Goal: Task Accomplishment & Management: Manage account settings

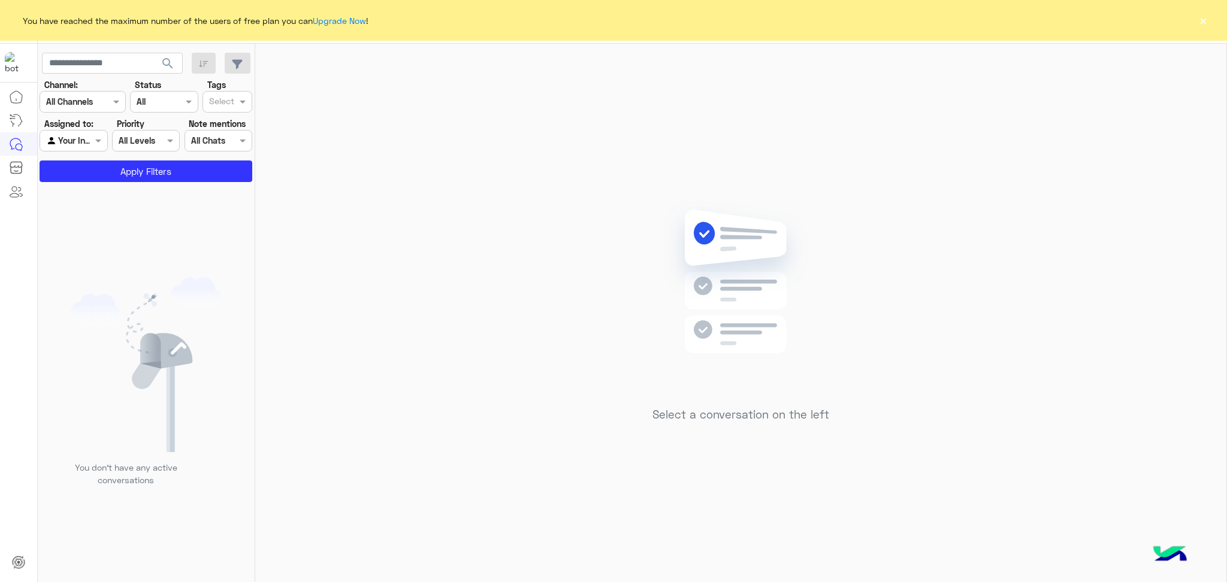
click at [1200, 16] on button "×" at bounding box center [1203, 20] width 12 height 12
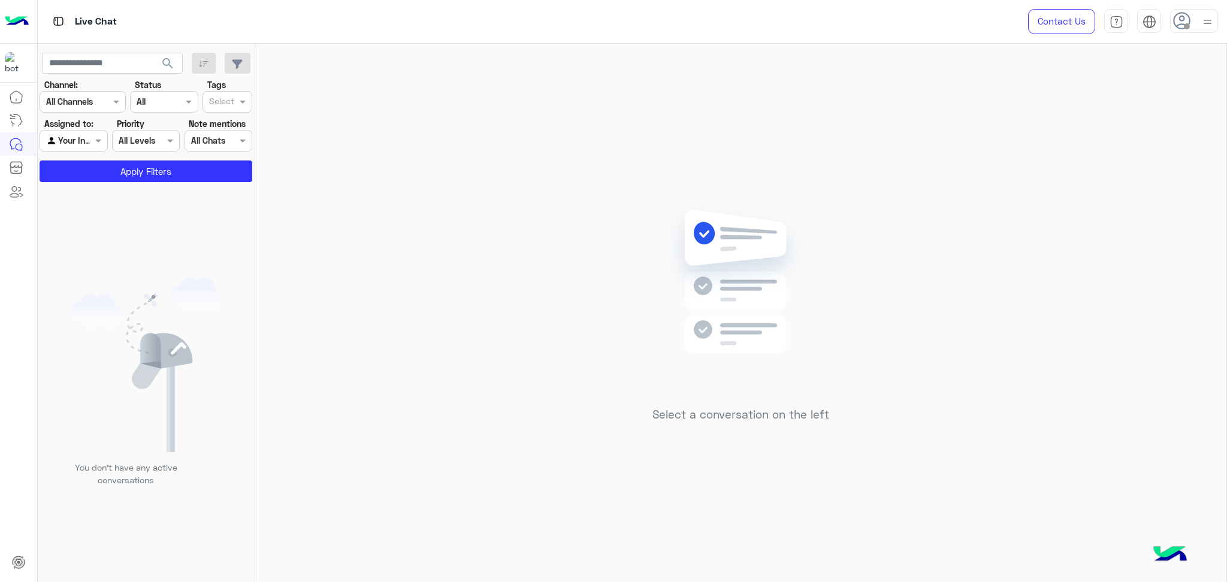
click at [1193, 19] on div at bounding box center [1194, 21] width 48 height 24
click at [1115, 97] on label "Online" at bounding box center [1143, 92] width 131 height 22
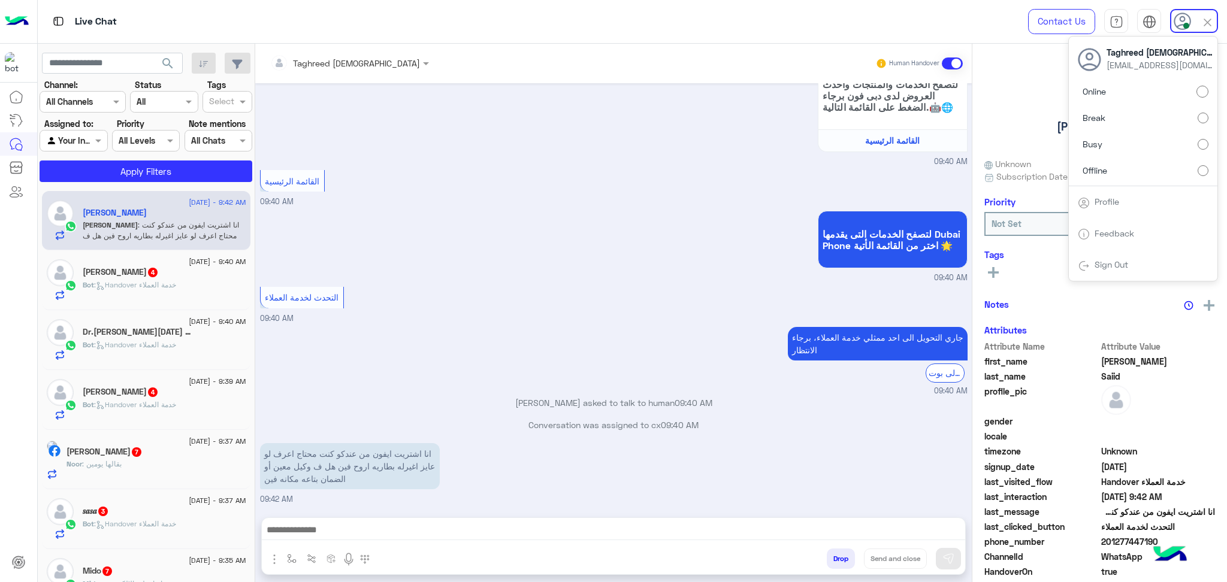
scroll to position [145, 0]
click at [79, 136] on div at bounding box center [73, 141] width 67 height 14
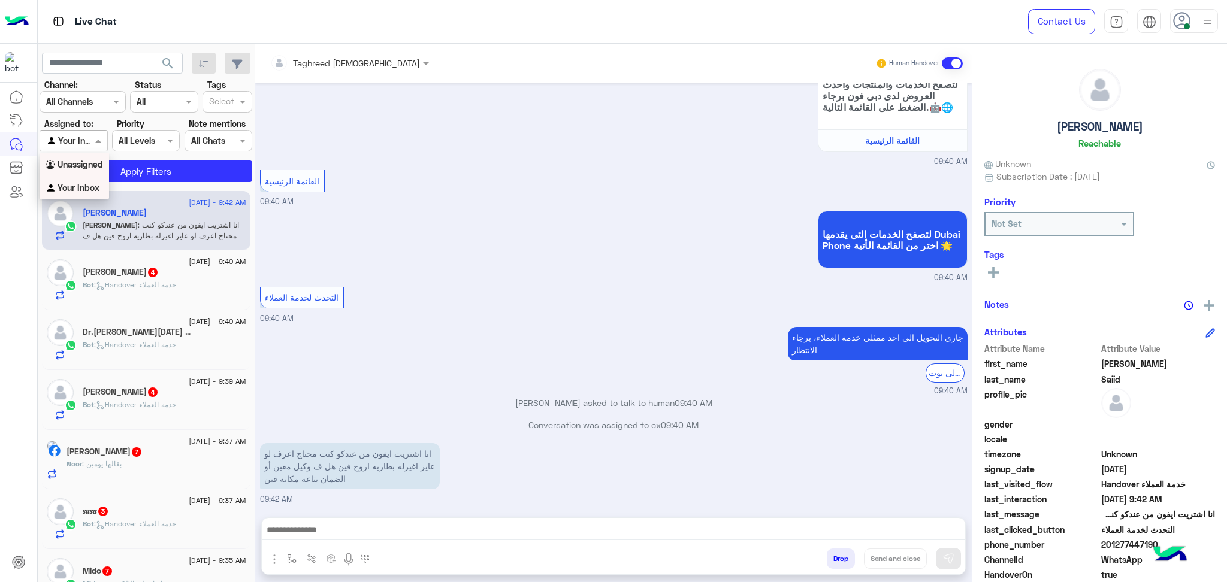
click at [76, 167] on b "Unassigned" at bounding box center [81, 164] width 46 height 10
click at [87, 167] on button "Apply Filters" at bounding box center [146, 172] width 213 height 22
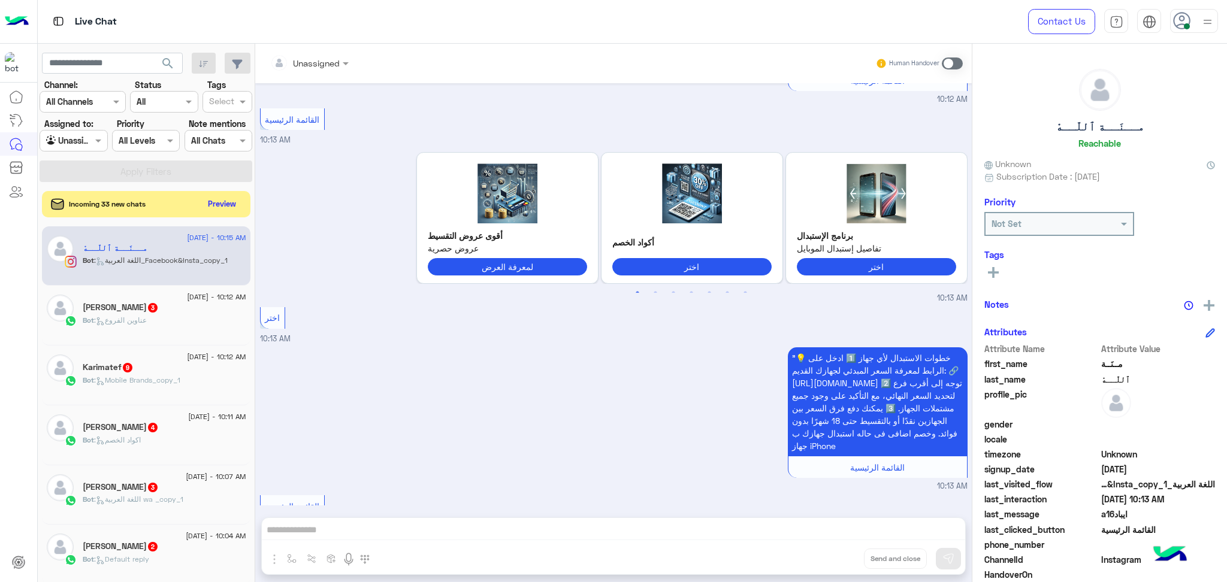
scroll to position [2451, 0]
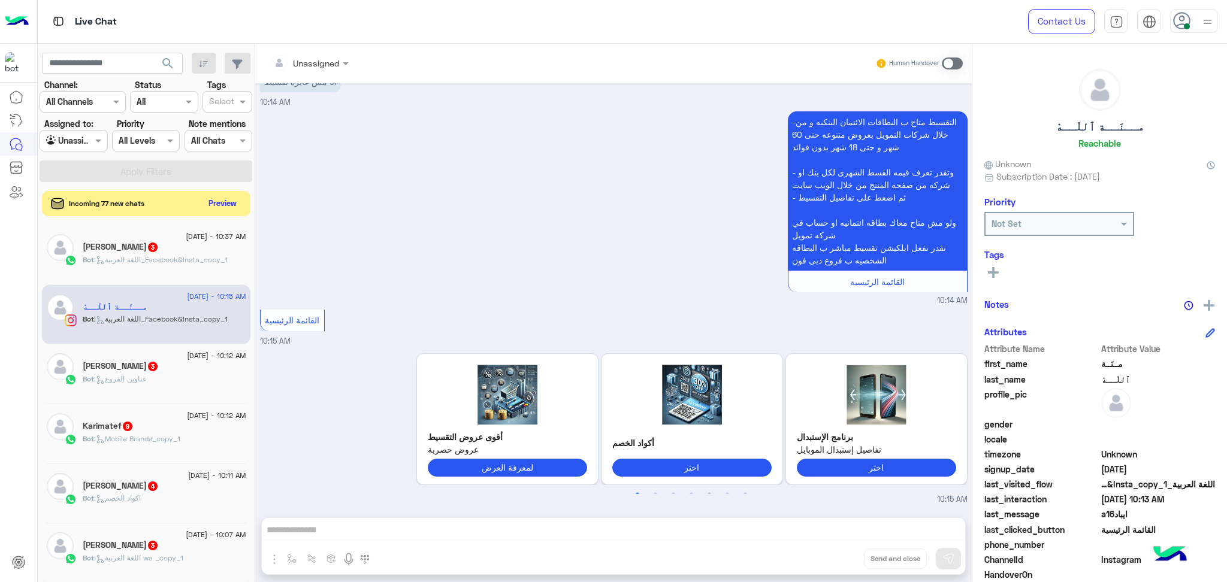
click at [227, 204] on button "Preview" at bounding box center [222, 203] width 37 height 16
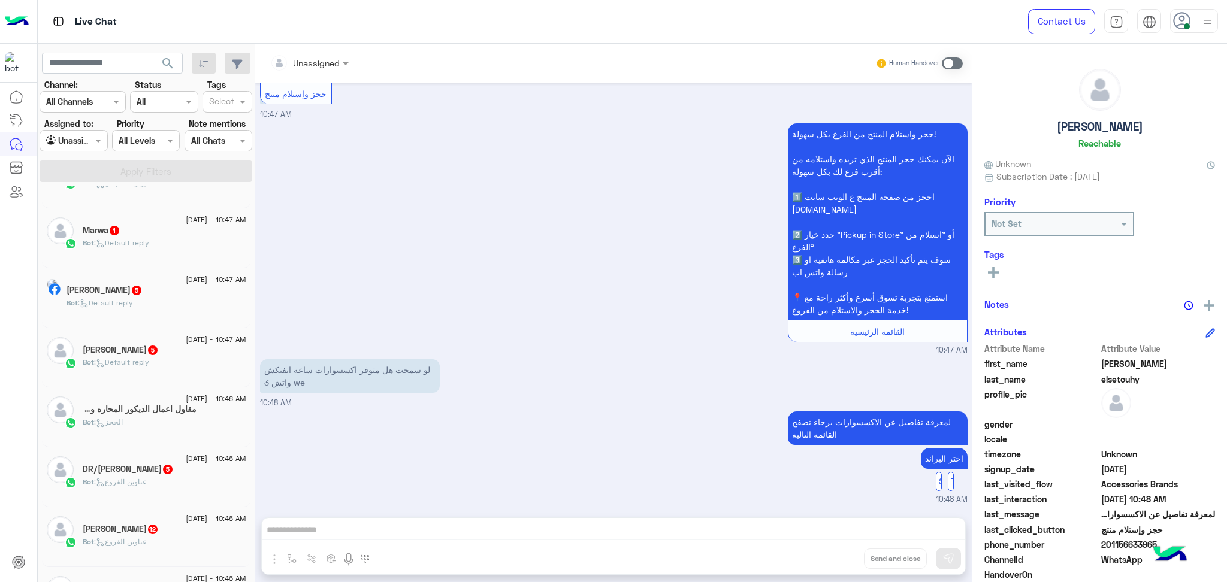
scroll to position [80, 0]
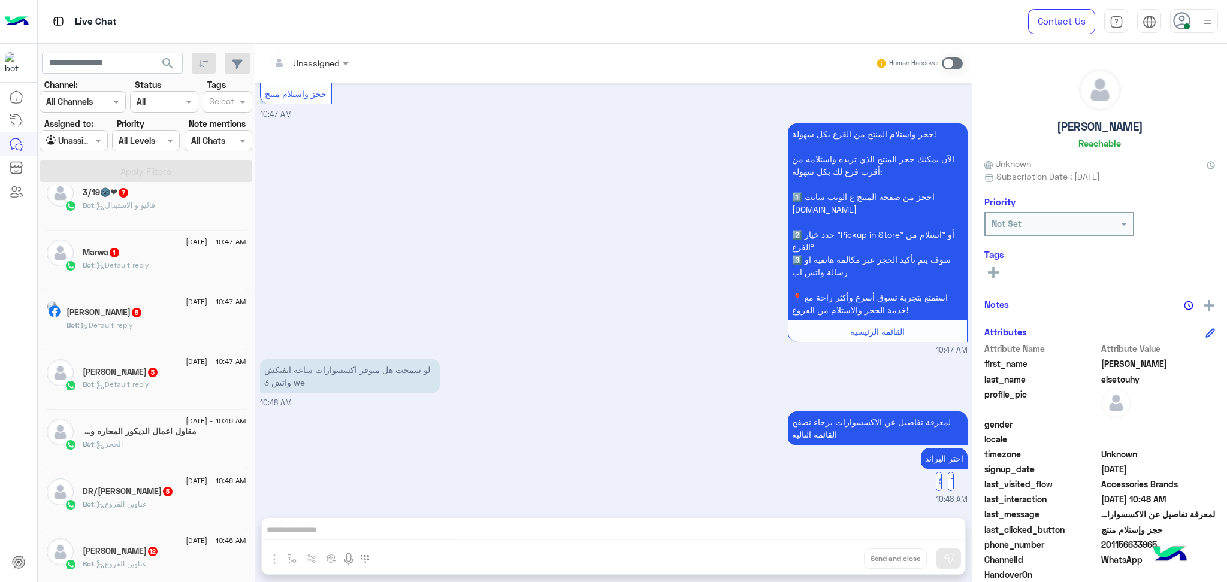
click at [122, 306] on div "[DATE] - 10:47 AM" at bounding box center [157, 304] width 180 height 8
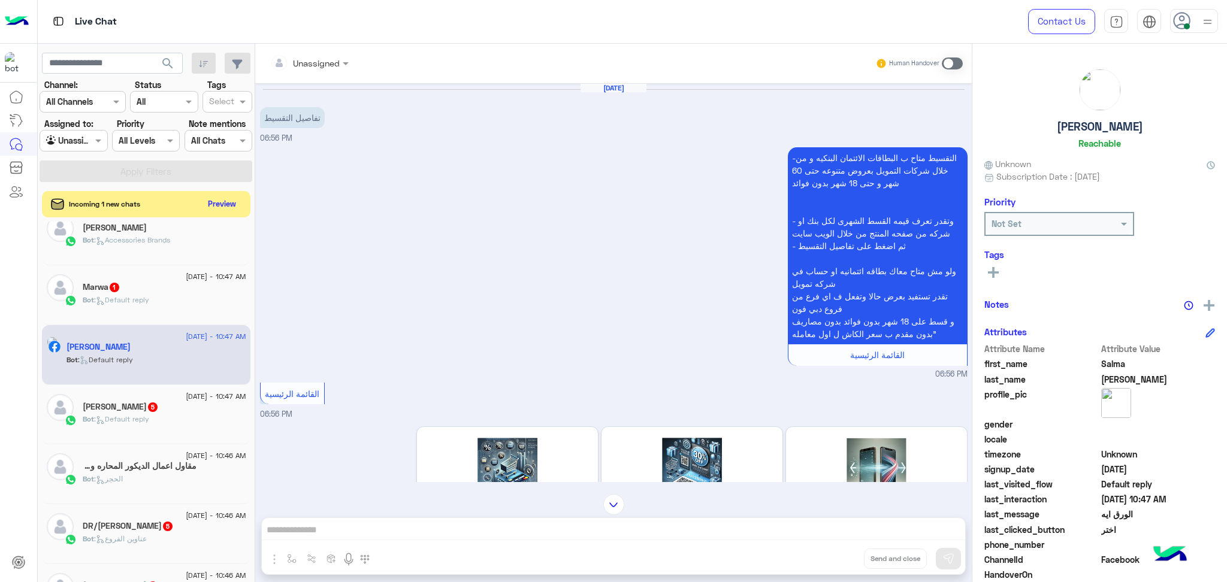
scroll to position [1836, 0]
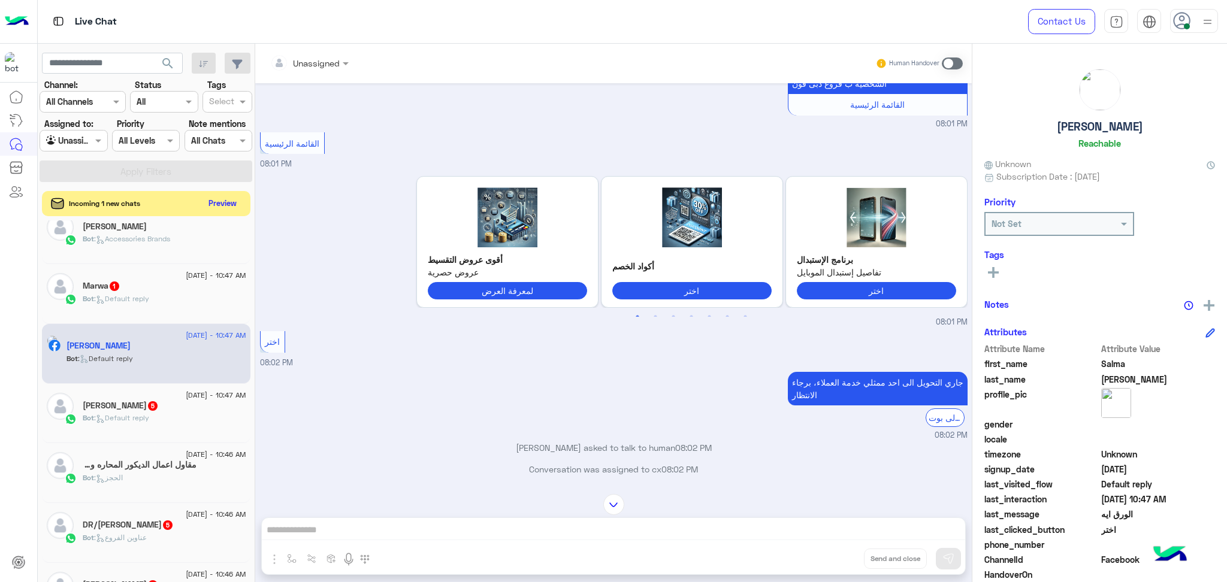
click at [222, 207] on button "Preview" at bounding box center [222, 203] width 37 height 16
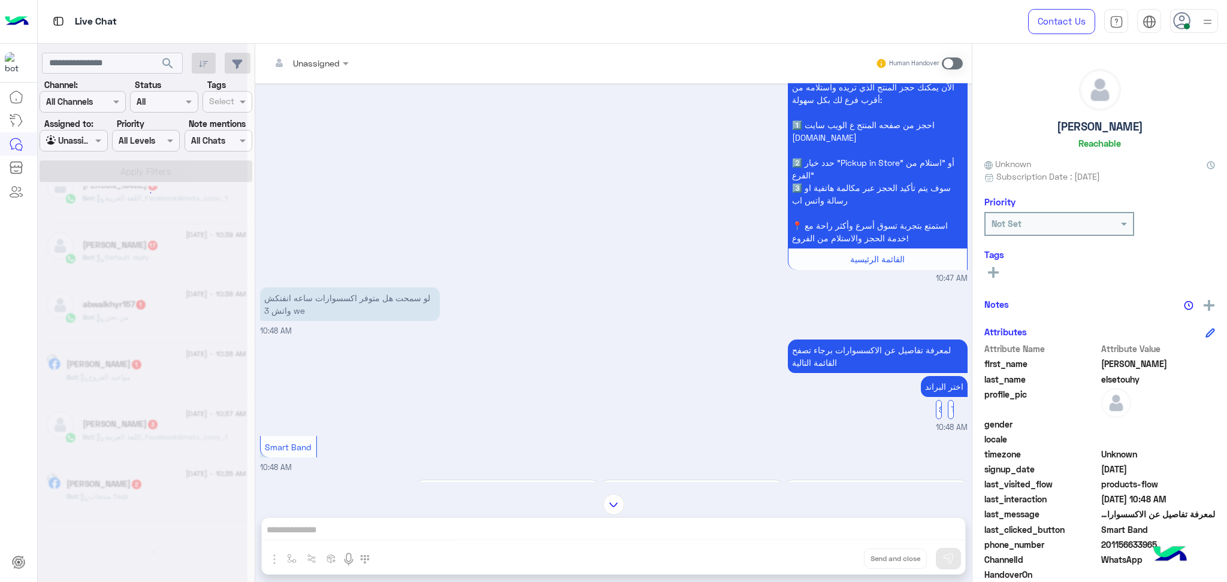
scroll to position [5, 0]
